Goal: Transaction & Acquisition: Purchase product/service

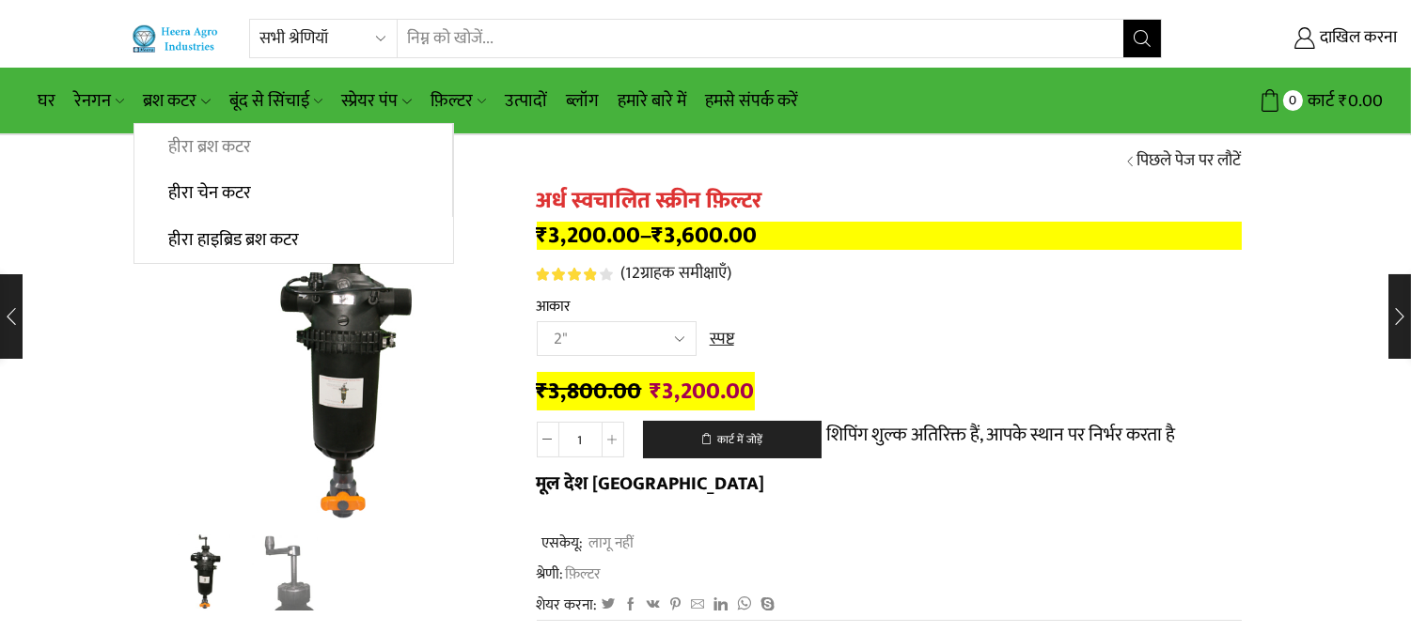
click at [189, 146] on font "हीरा ब्रश कटर" at bounding box center [209, 147] width 83 height 29
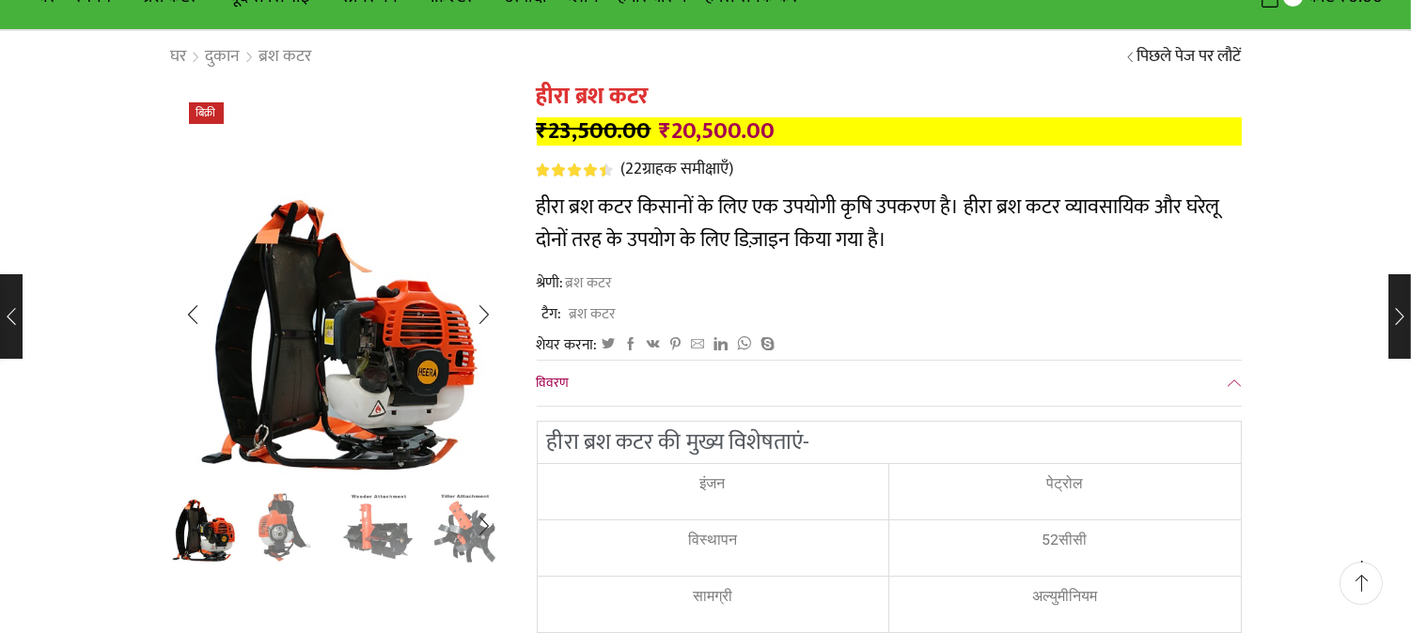
scroll to position [104, 0]
click at [484, 314] on div "अगली स्लाइड" at bounding box center [484, 314] width 47 height 47
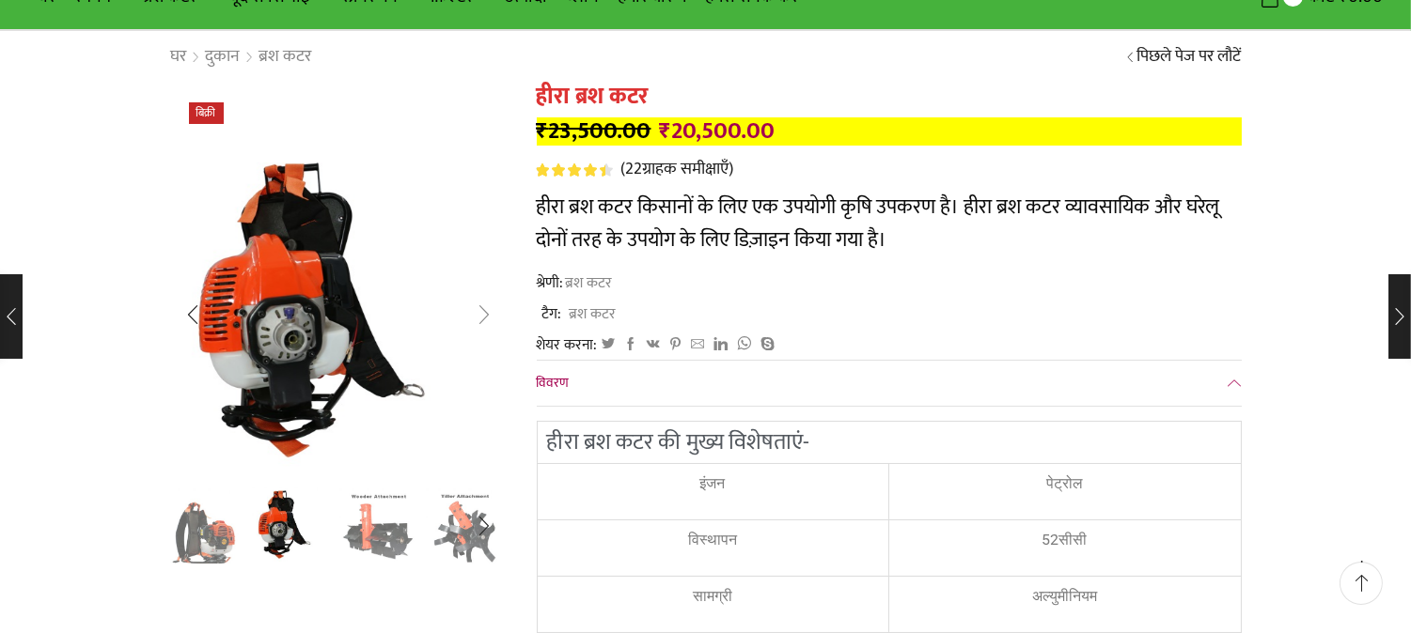
click at [484, 314] on div "अगली स्लाइड" at bounding box center [484, 314] width 47 height 47
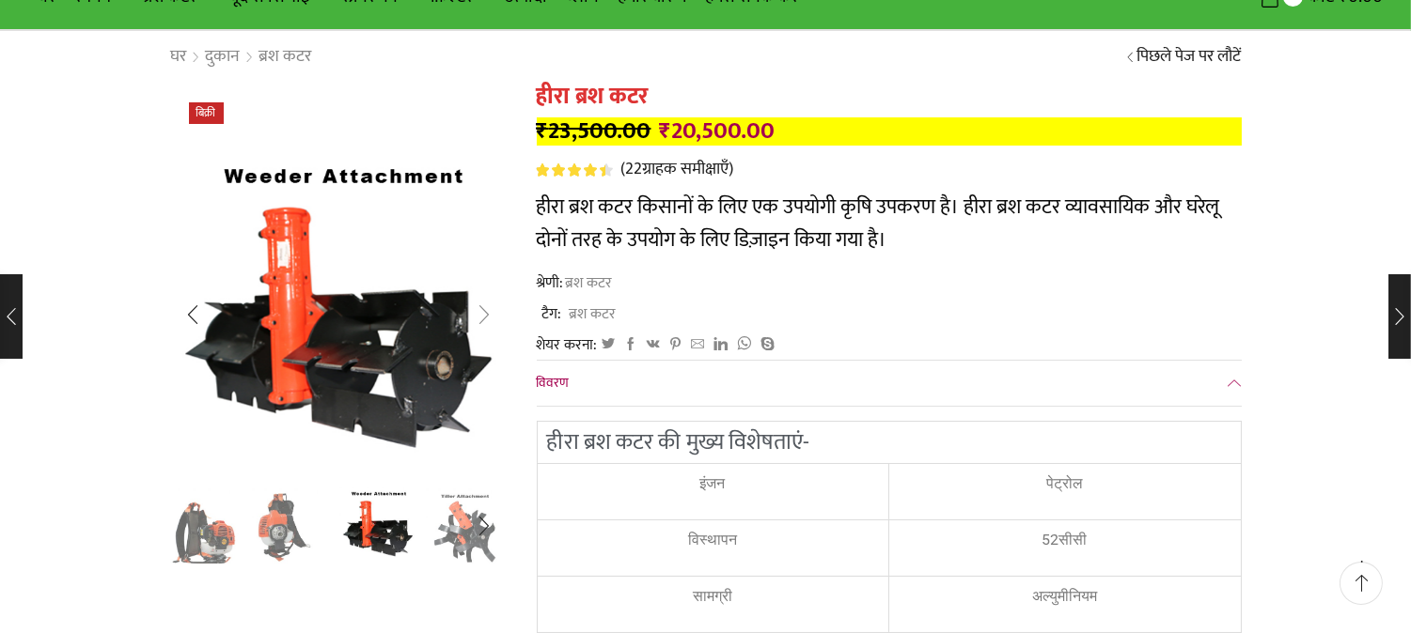
click at [483, 324] on div "अगली स्लाइड" at bounding box center [484, 314] width 47 height 47
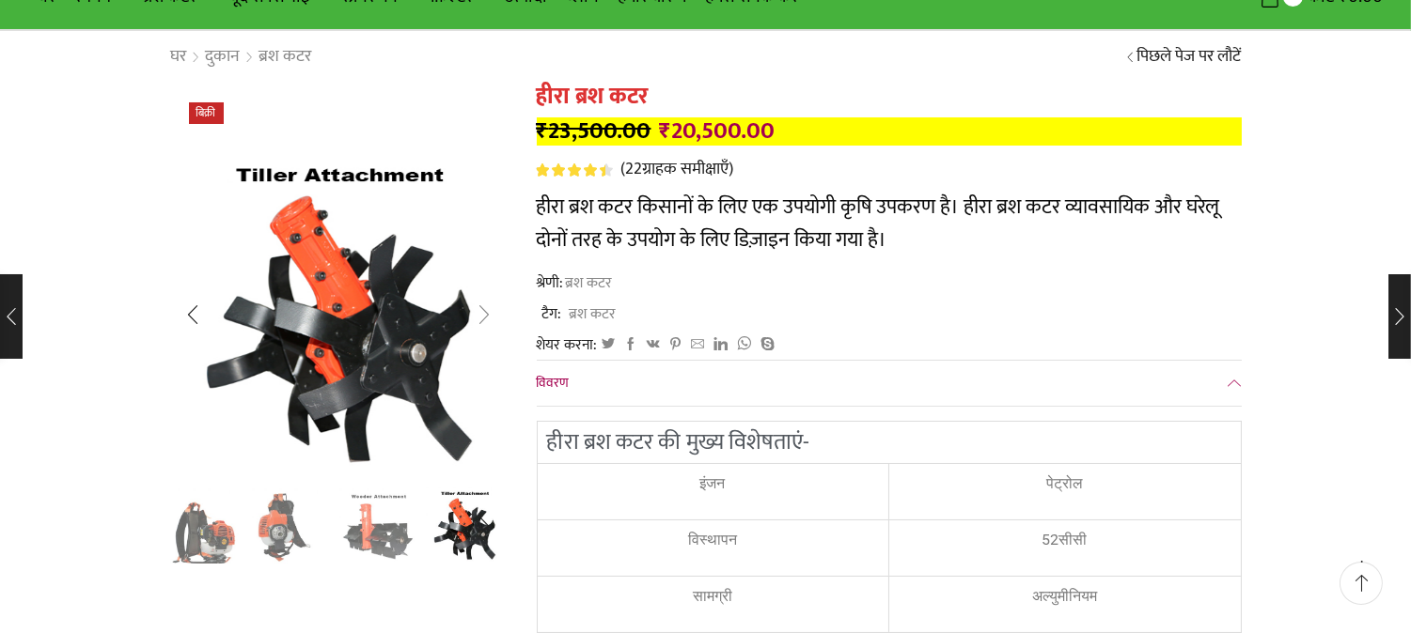
click at [486, 320] on div "अगली स्लाइड" at bounding box center [484, 314] width 47 height 47
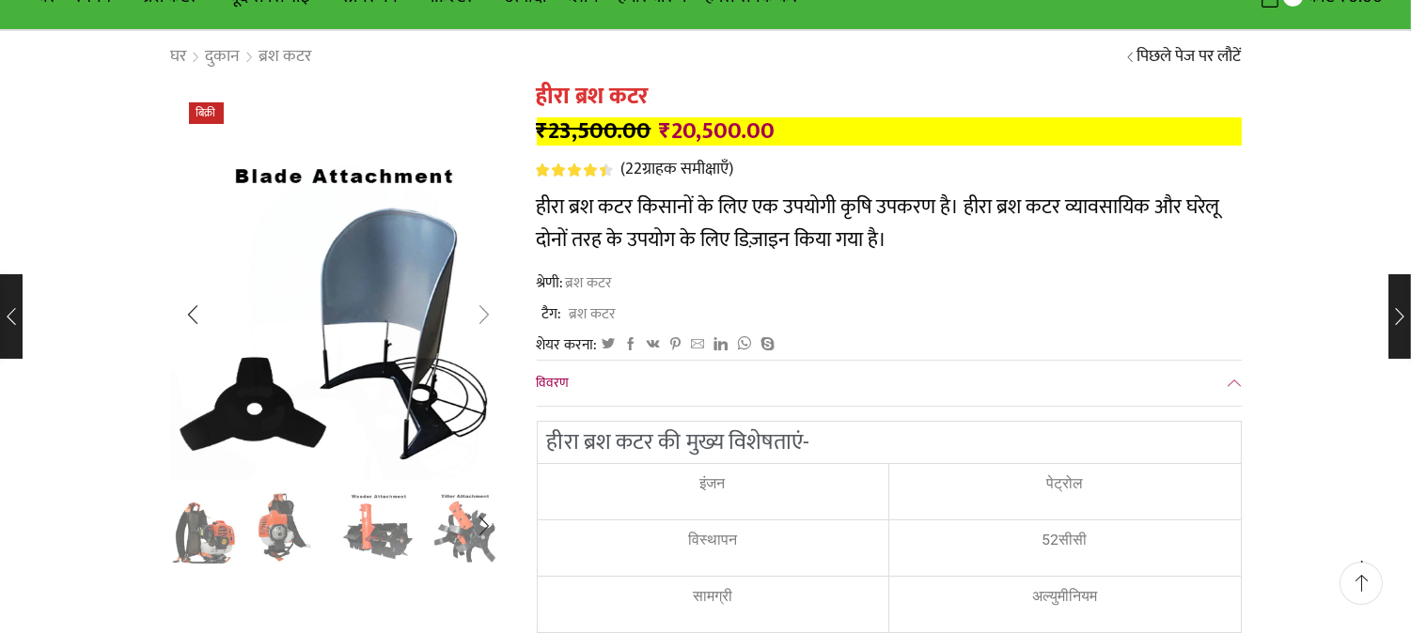
click at [484, 322] on div "अगली स्लाइड" at bounding box center [484, 314] width 47 height 47
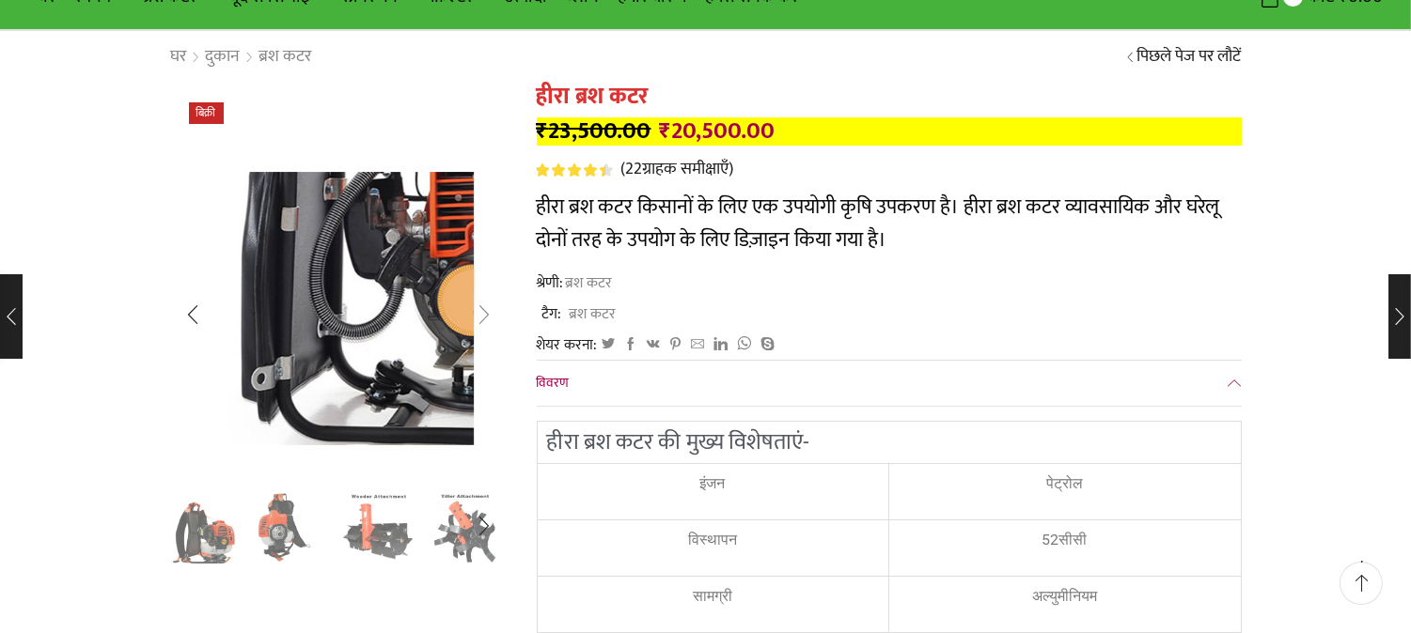
click at [489, 306] on div "अगली स्लाइड" at bounding box center [484, 314] width 47 height 47
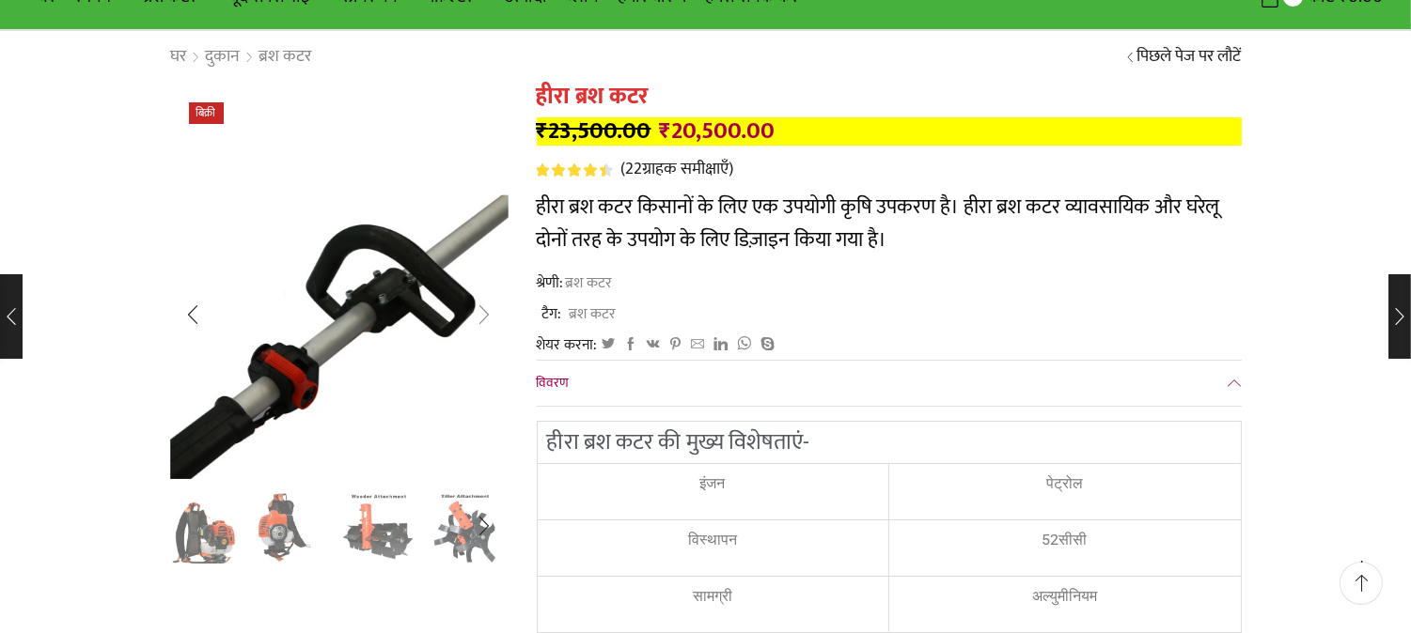
click at [489, 306] on div "अगली स्लाइड" at bounding box center [484, 314] width 47 height 47
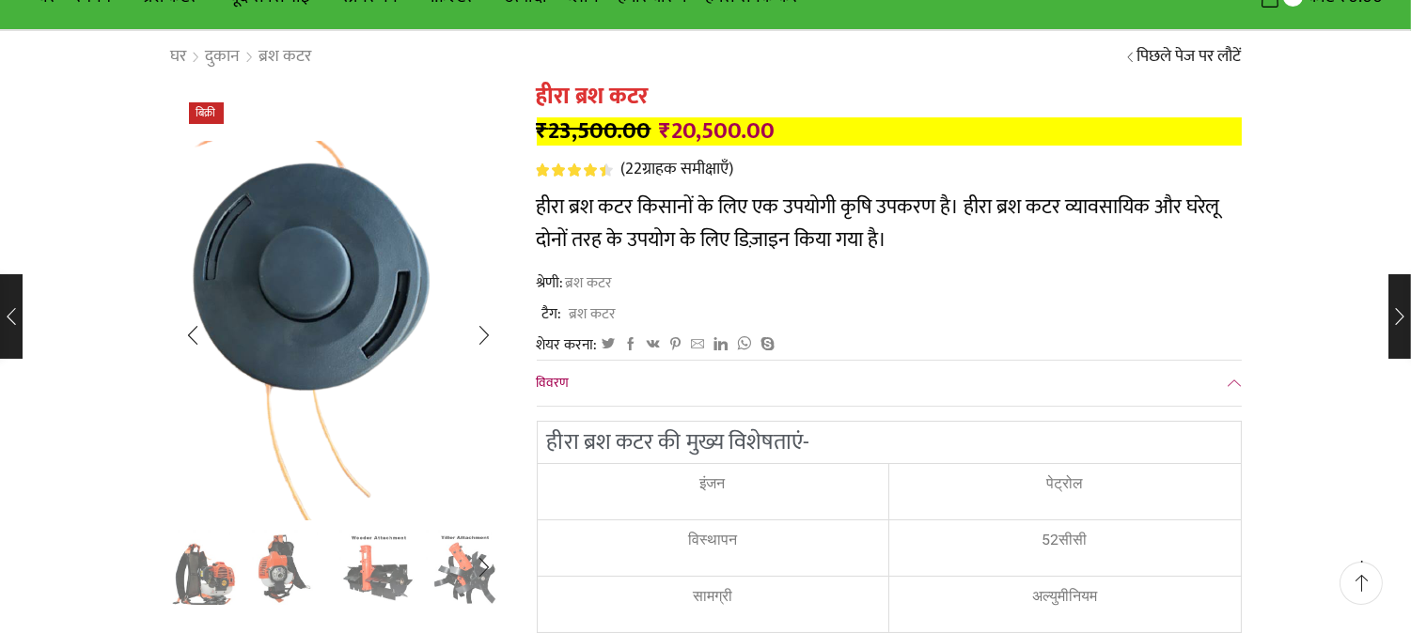
click at [455, 296] on img "8 / 8" at bounding box center [303, 341] width 443 height 497
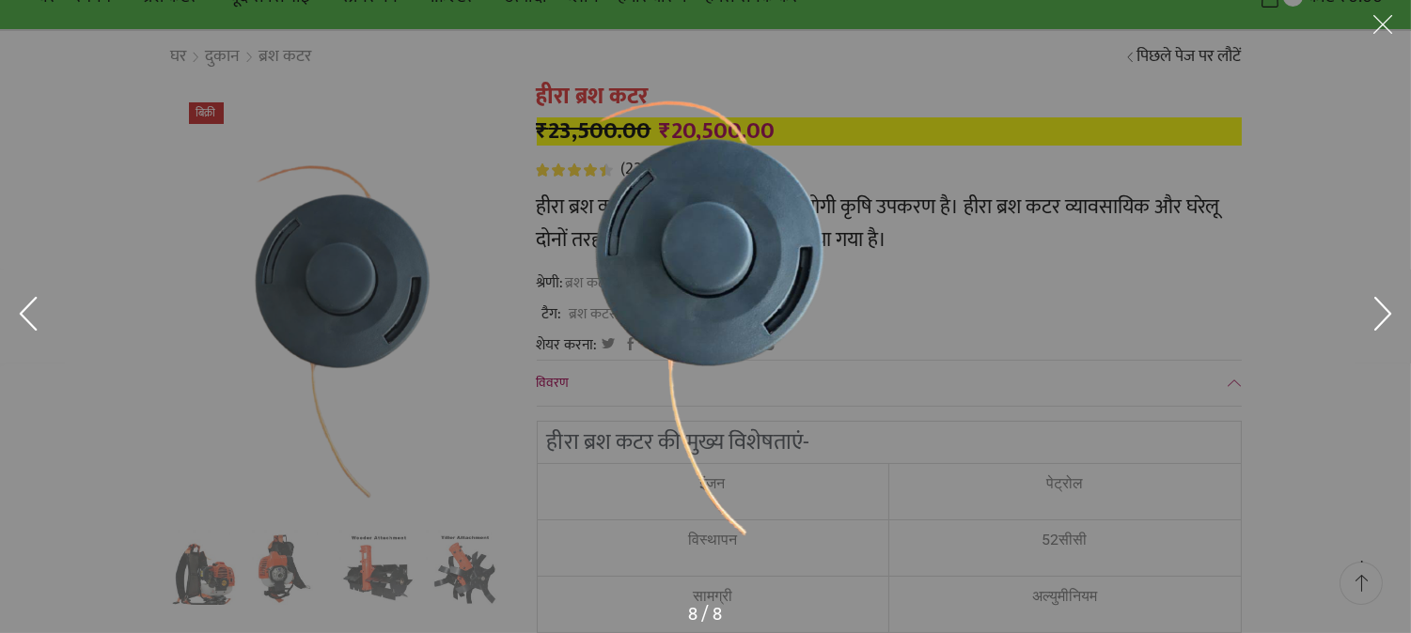
click at [1385, 305] on button at bounding box center [1382, 317] width 56 height 94
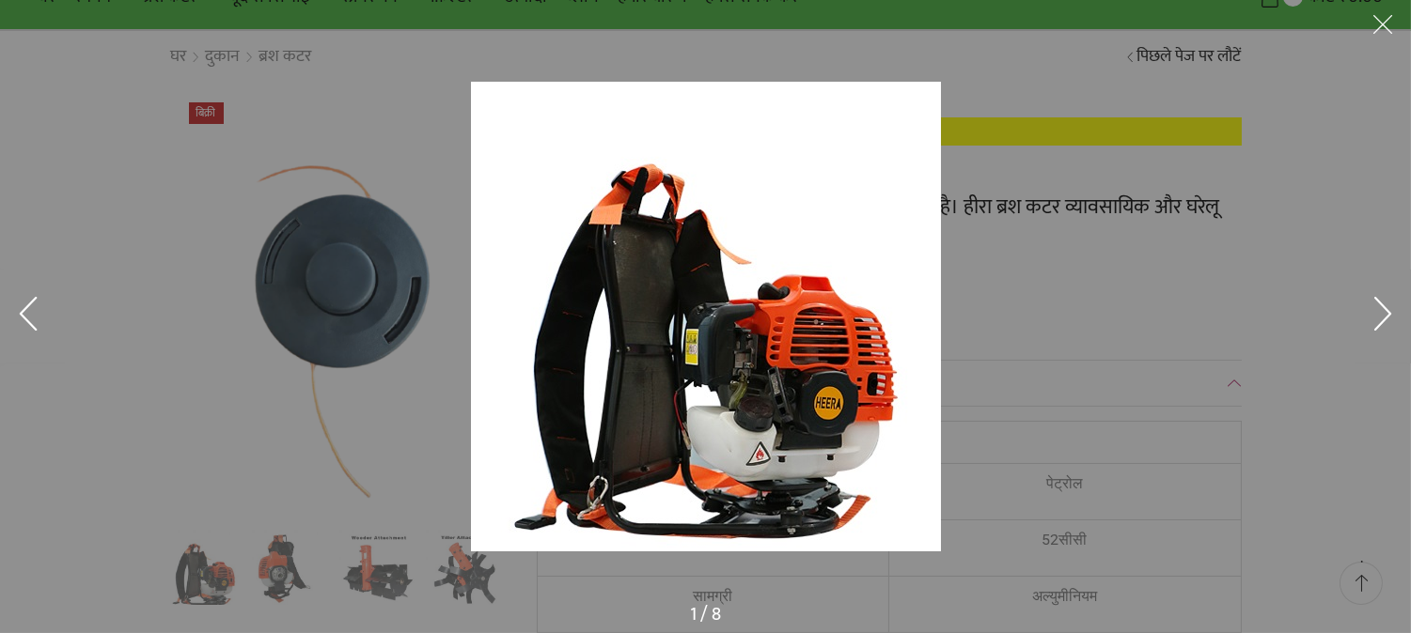
click at [1385, 305] on button at bounding box center [1382, 317] width 56 height 94
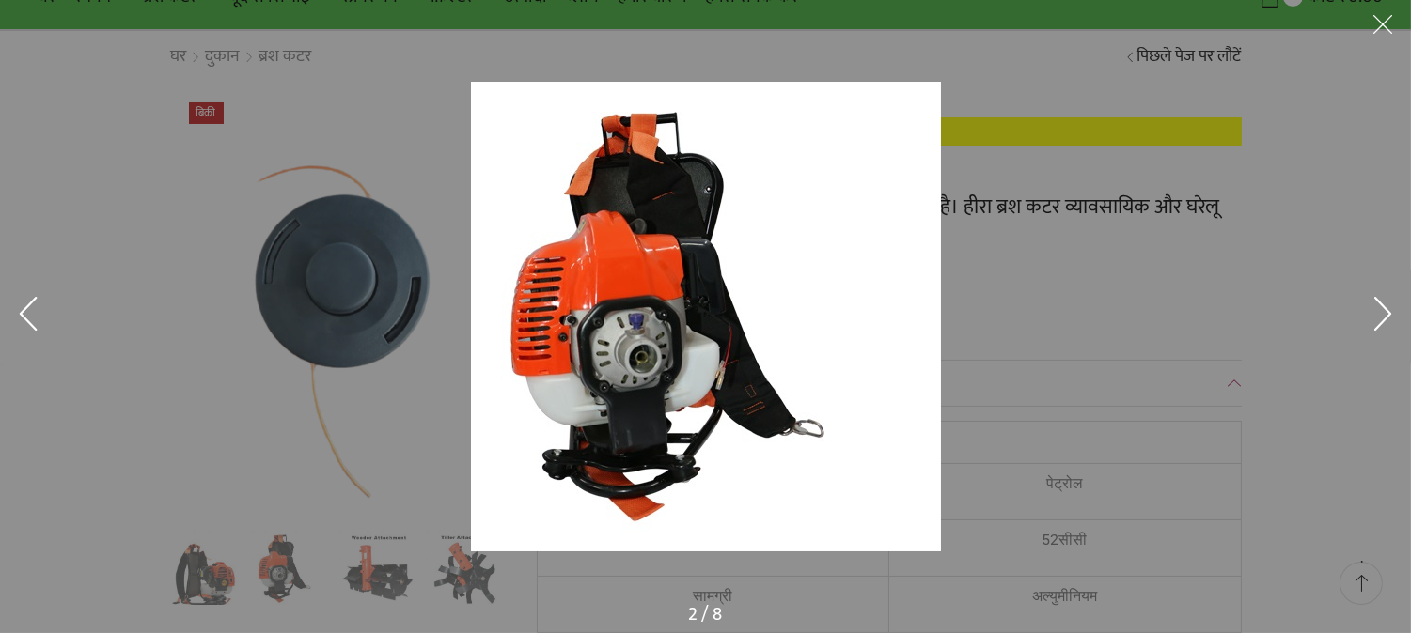
click at [1385, 305] on button at bounding box center [1382, 317] width 56 height 94
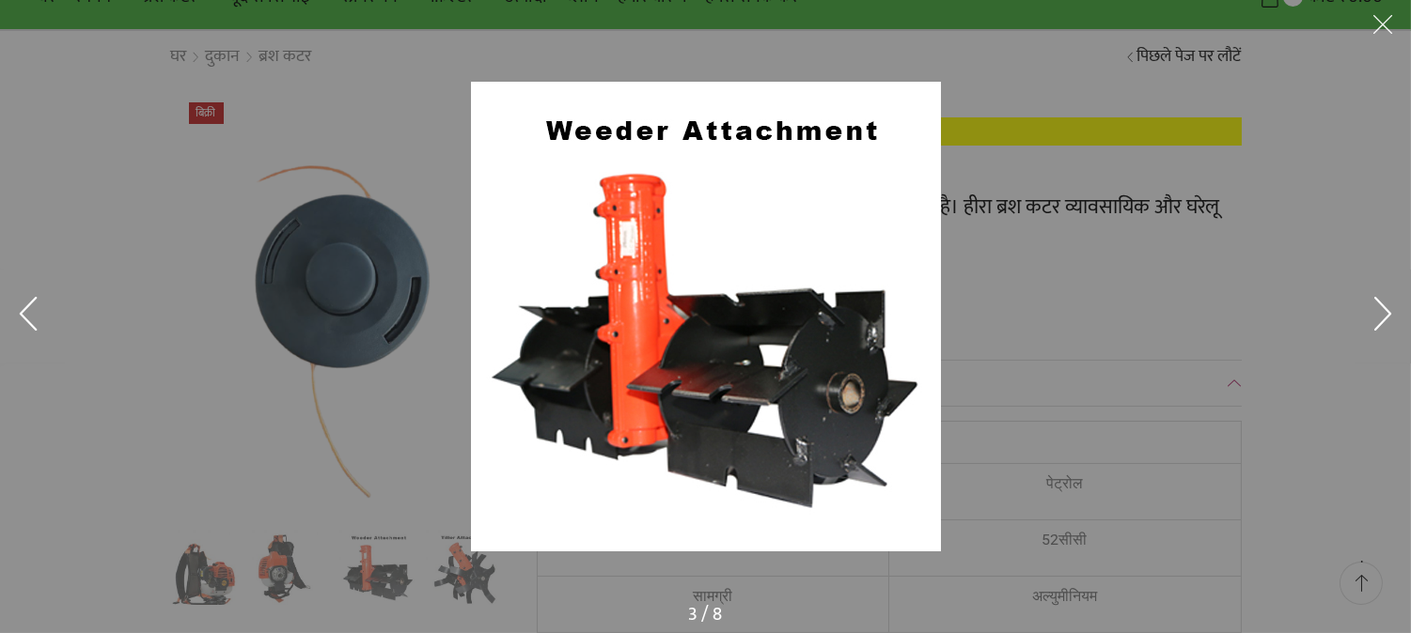
click at [1385, 305] on button at bounding box center [1382, 317] width 56 height 94
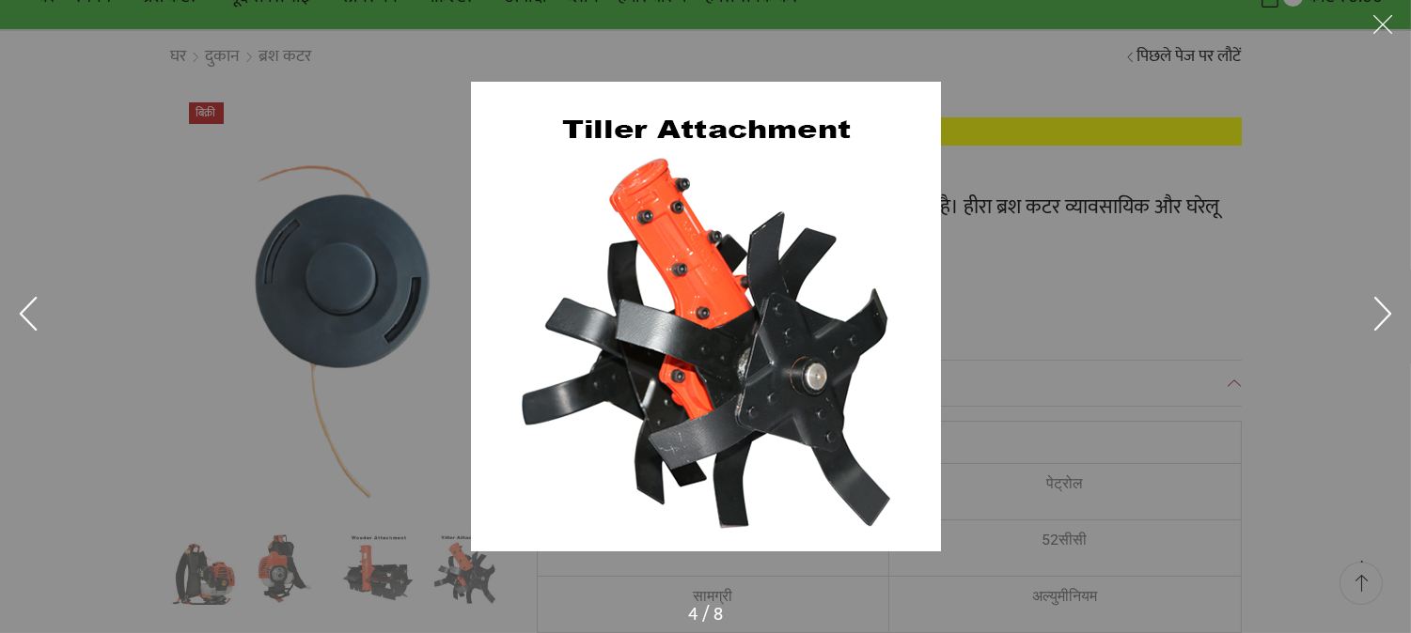
click at [1385, 305] on button at bounding box center [1382, 317] width 56 height 94
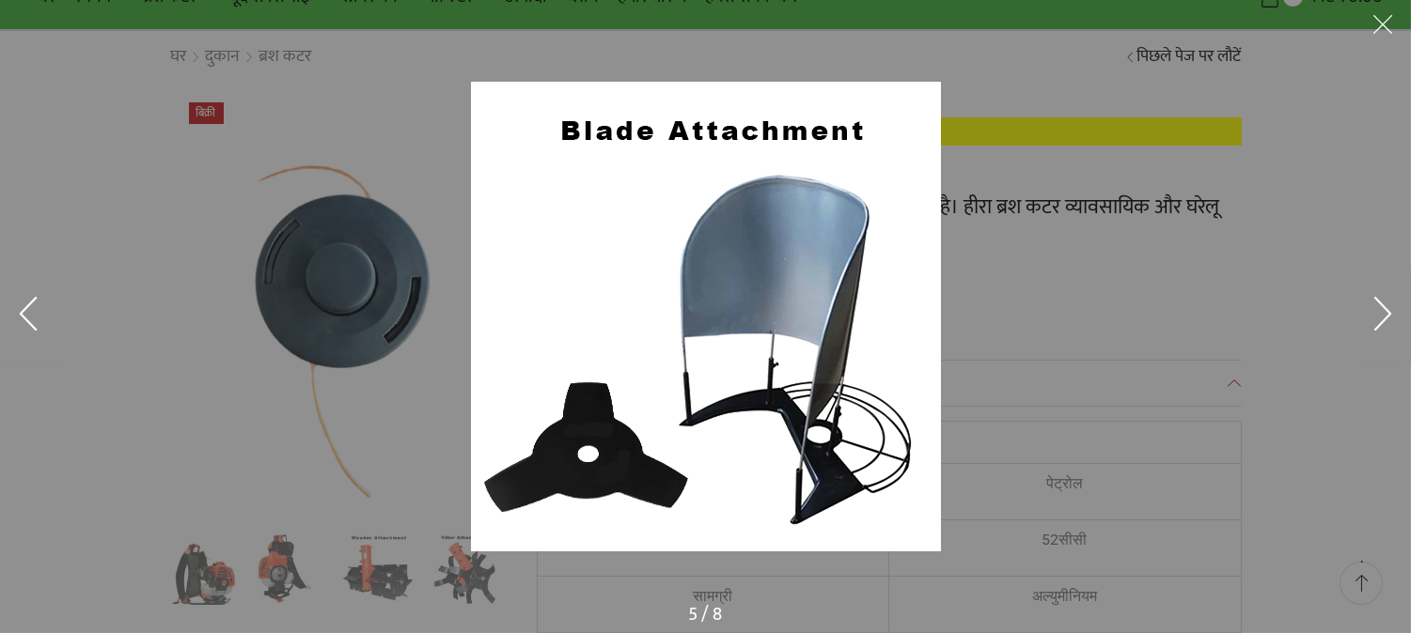
click at [1385, 305] on button at bounding box center [1382, 317] width 56 height 94
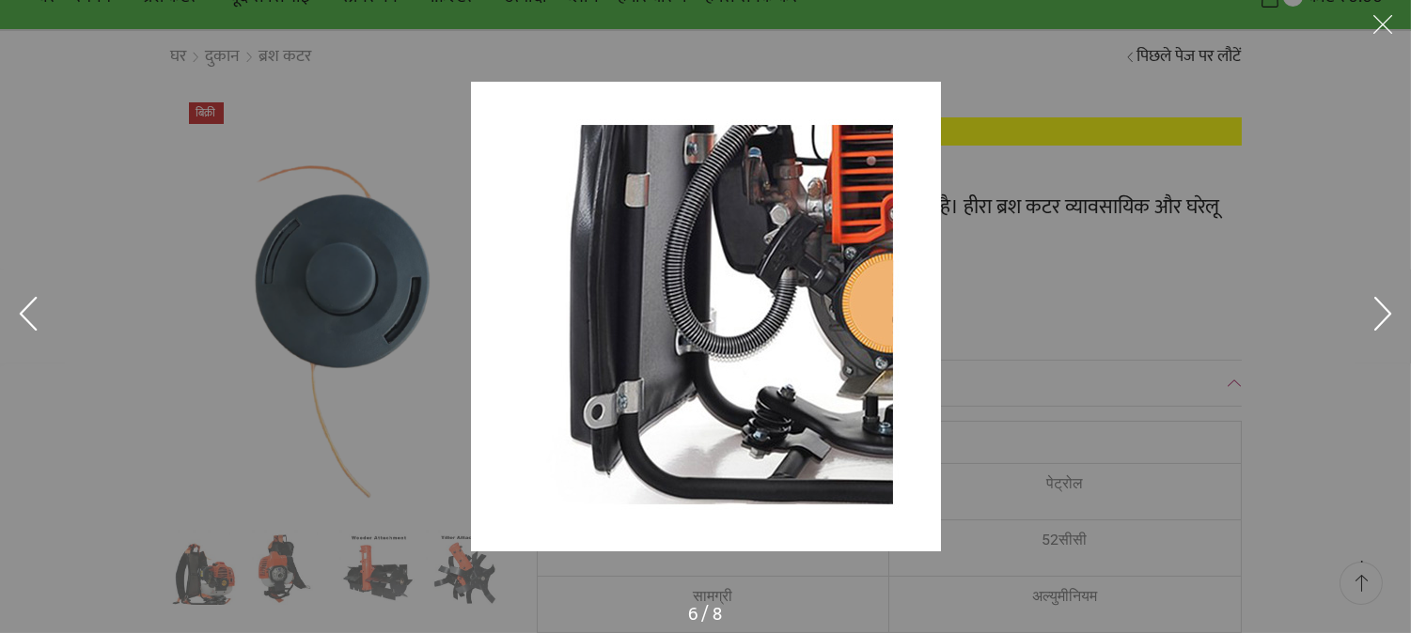
click at [1385, 305] on button at bounding box center [1382, 317] width 56 height 94
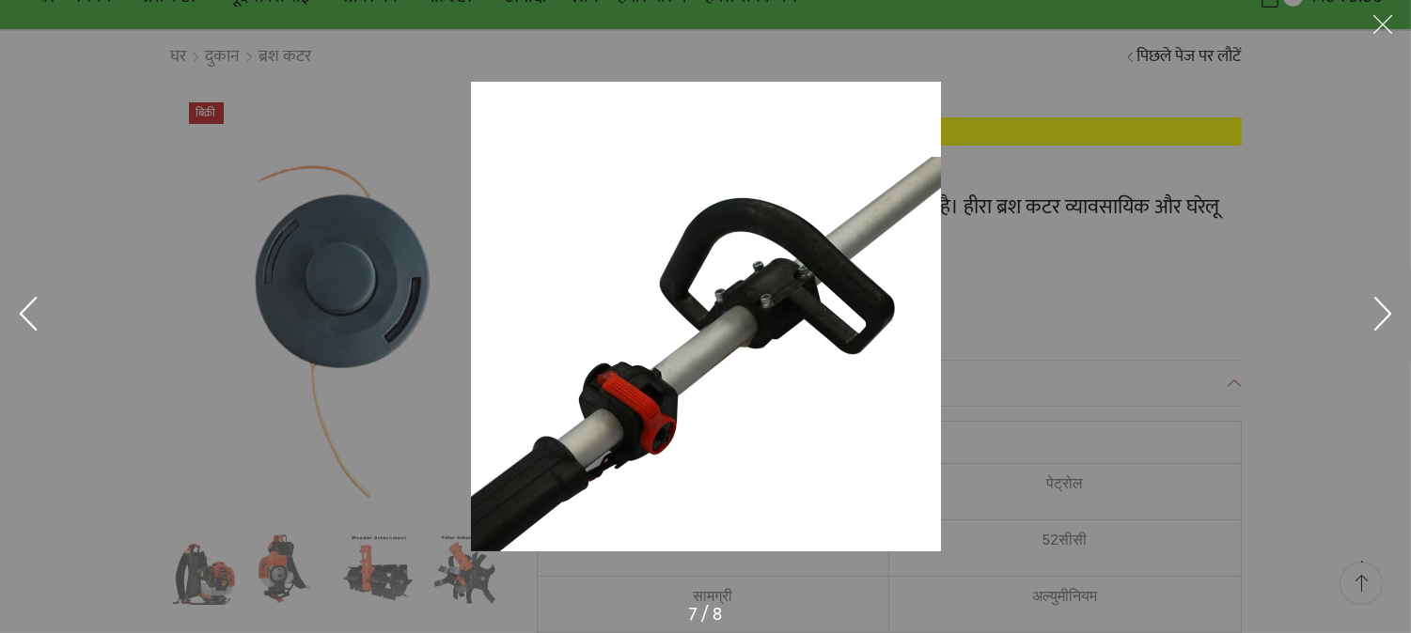
click at [1385, 305] on button at bounding box center [1382, 317] width 56 height 94
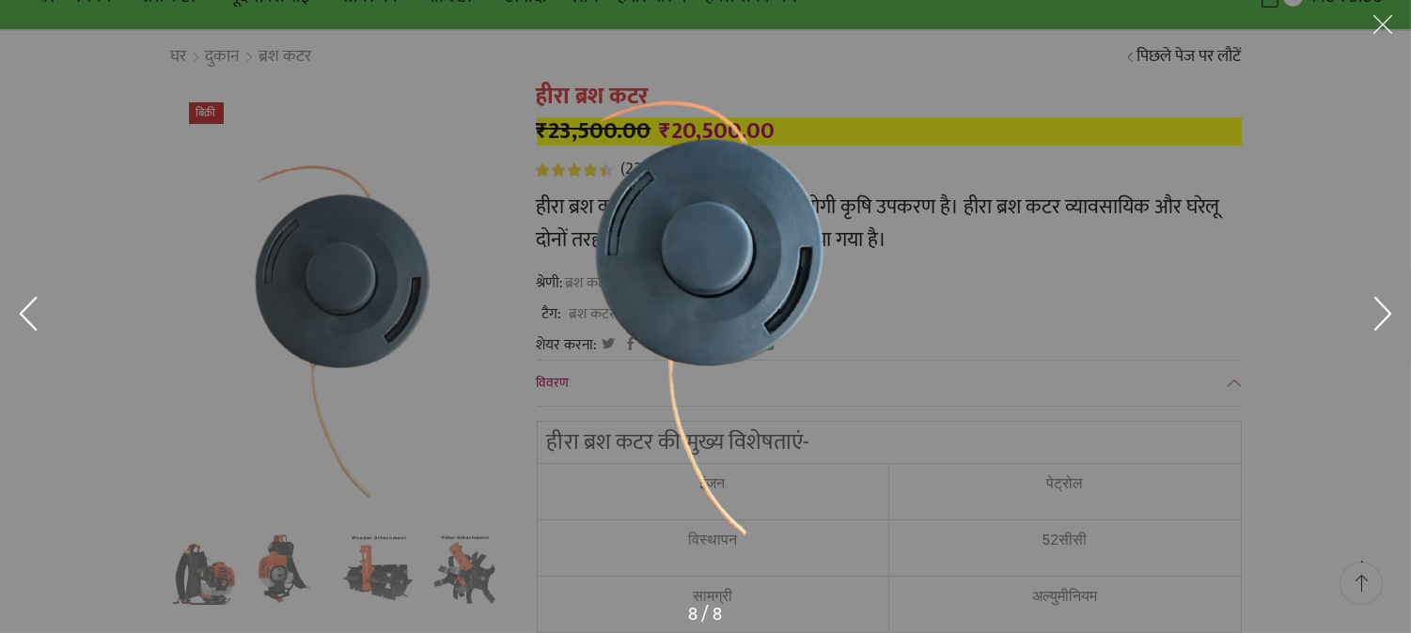
click at [1385, 305] on button at bounding box center [1382, 317] width 56 height 94
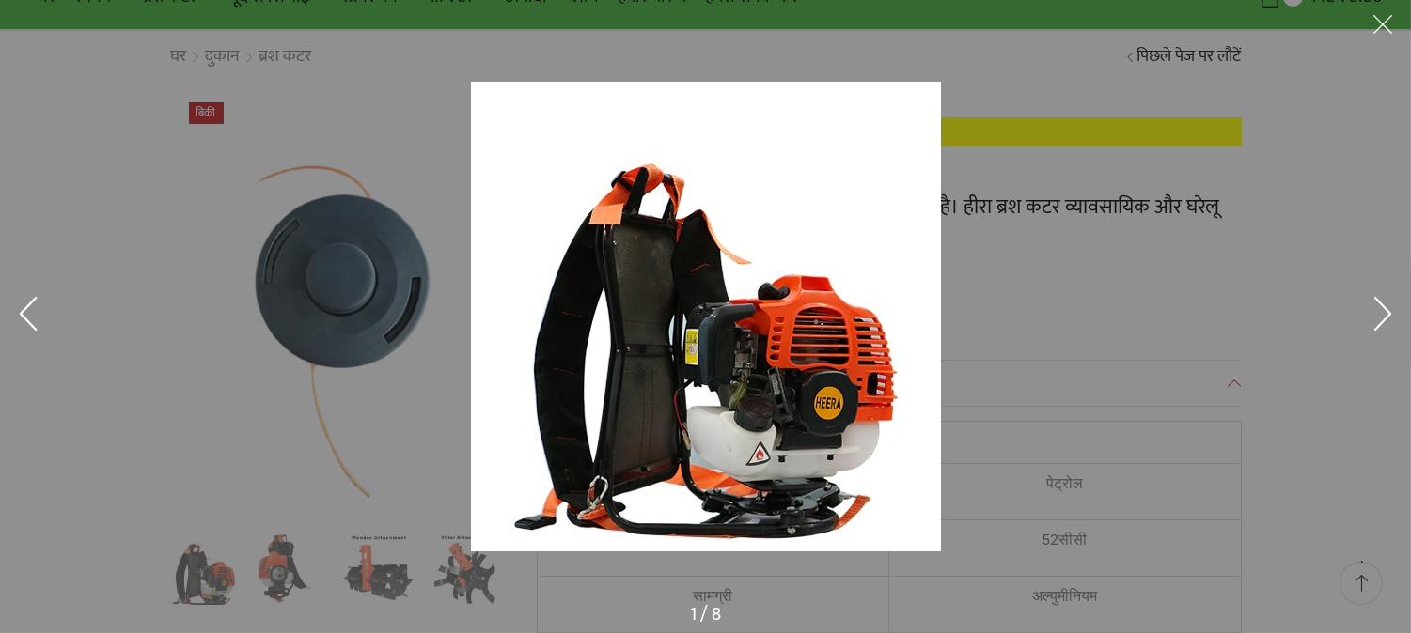
click at [1274, 325] on div at bounding box center [1073, 352] width 1204 height 540
